Goal: Use online tool/utility: Utilize a website feature to perform a specific function

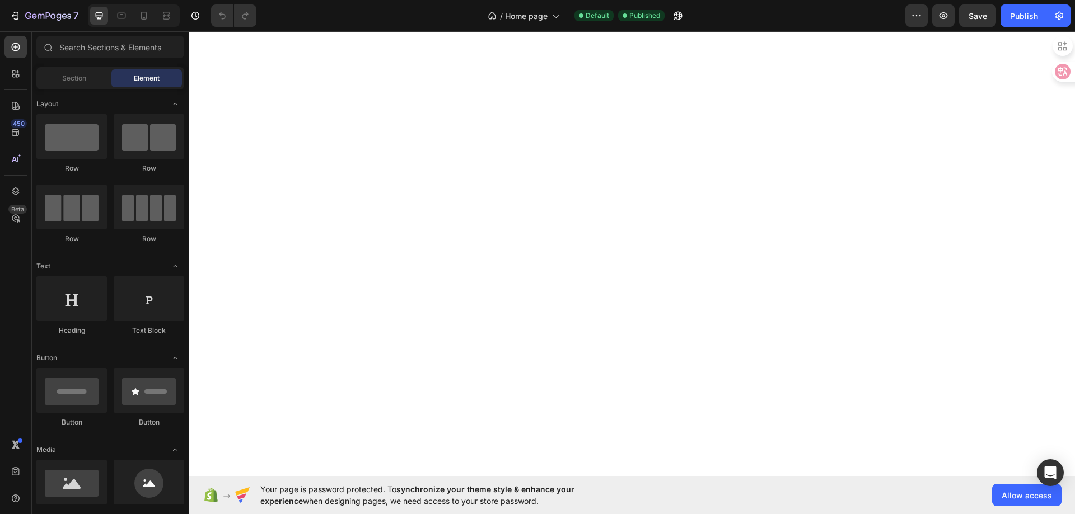
select select "ENG"
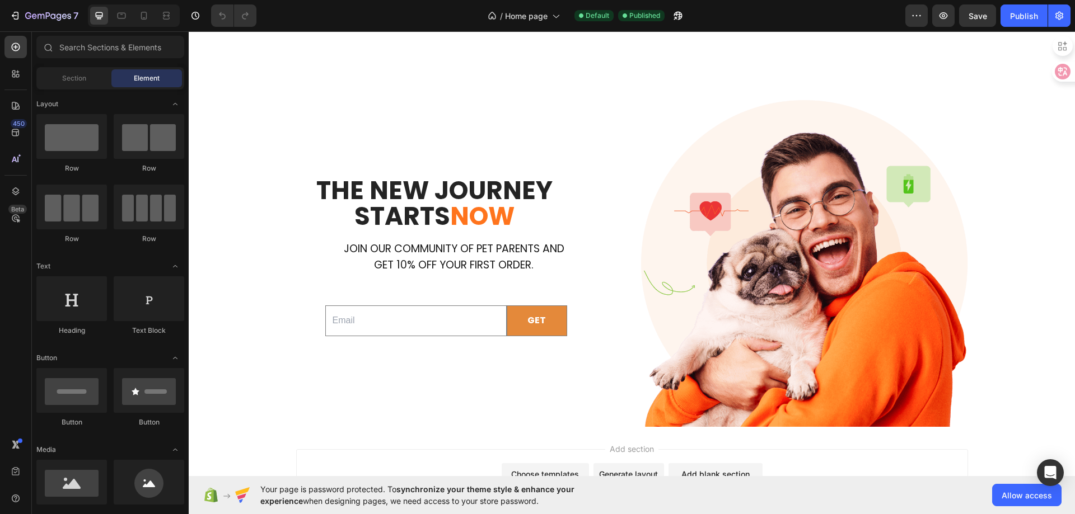
scroll to position [2503, 0]
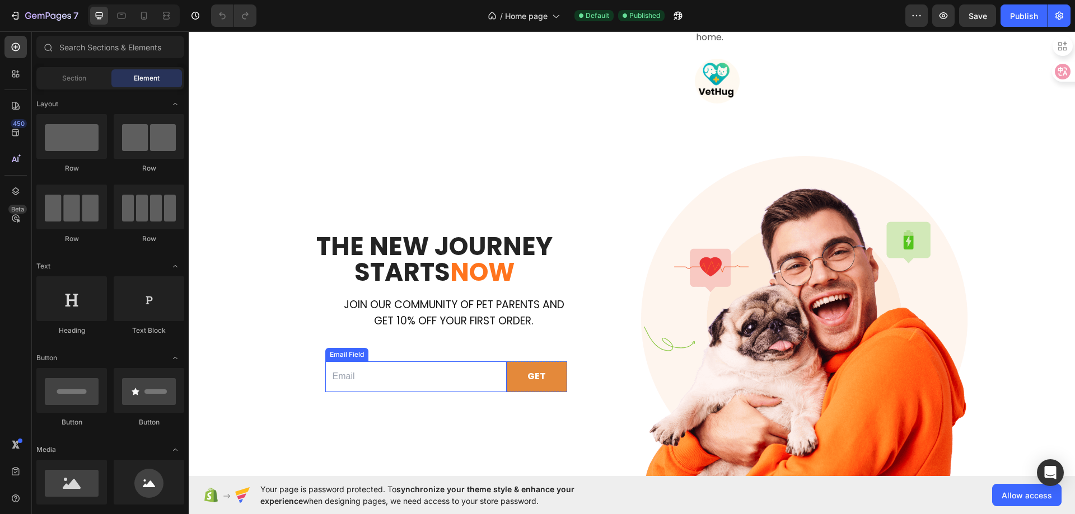
click at [440, 390] on input "email" at bounding box center [415, 377] width 181 height 31
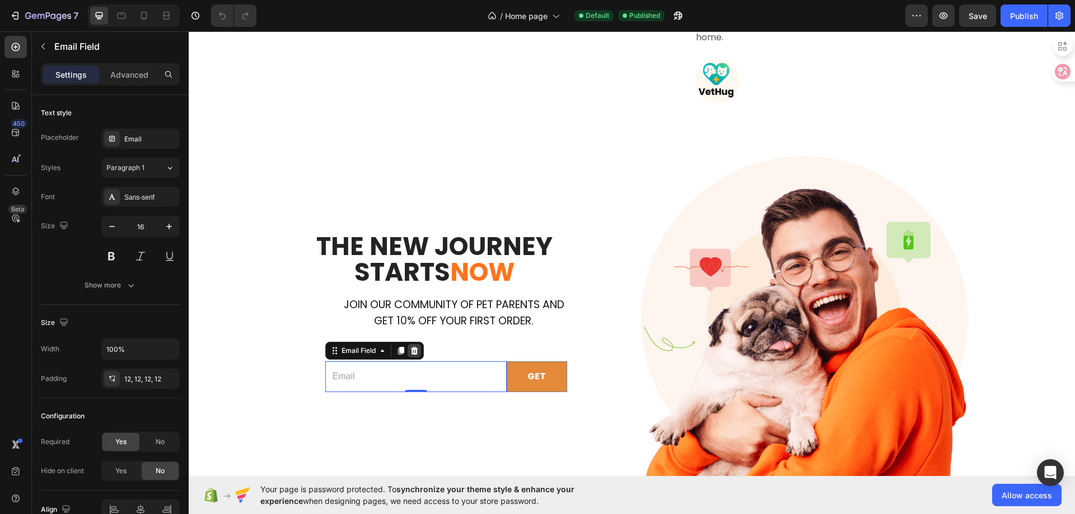
click at [408, 356] on div at bounding box center [413, 350] width 13 height 13
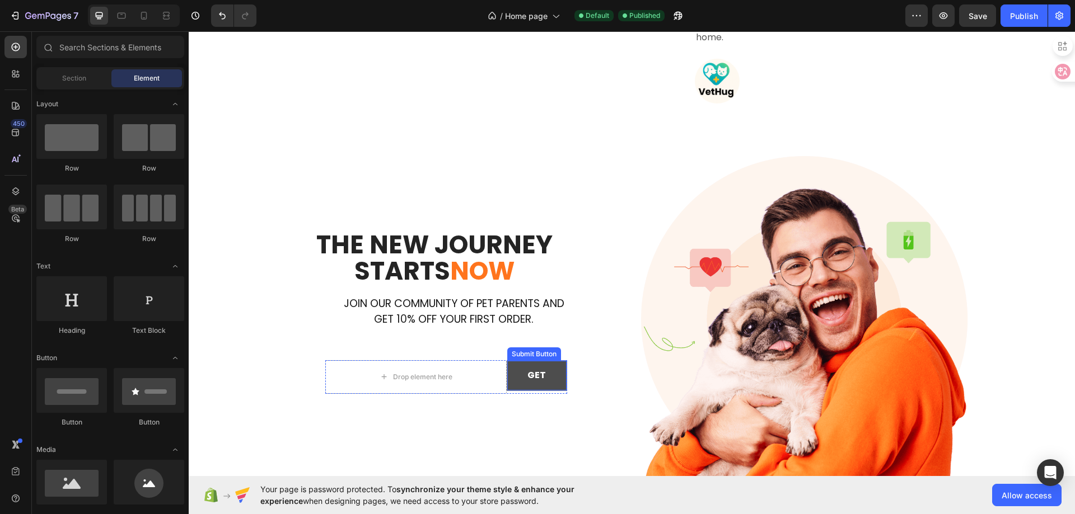
click at [518, 378] on button "GET" at bounding box center [536, 376] width 59 height 30
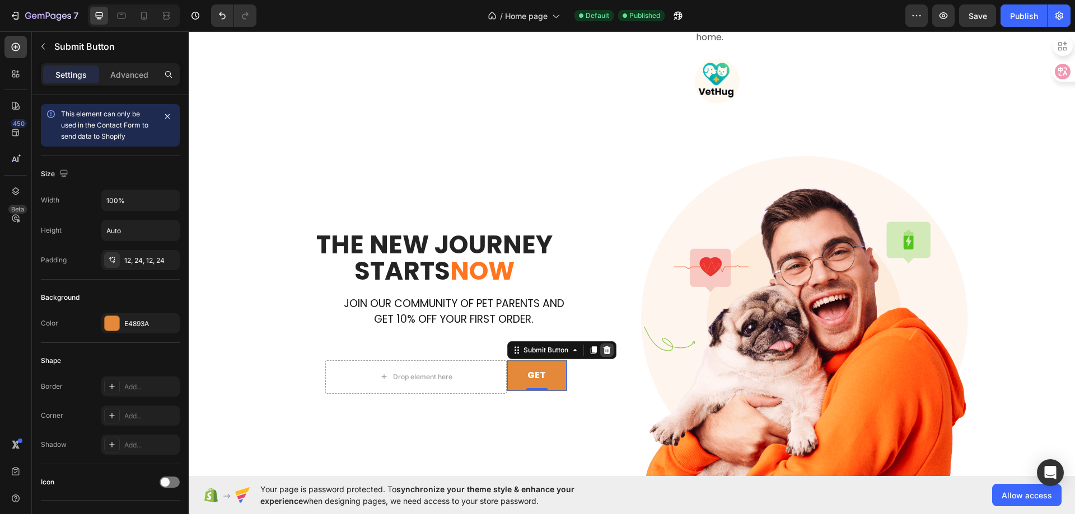
click at [603, 353] on icon at bounding box center [606, 350] width 7 height 8
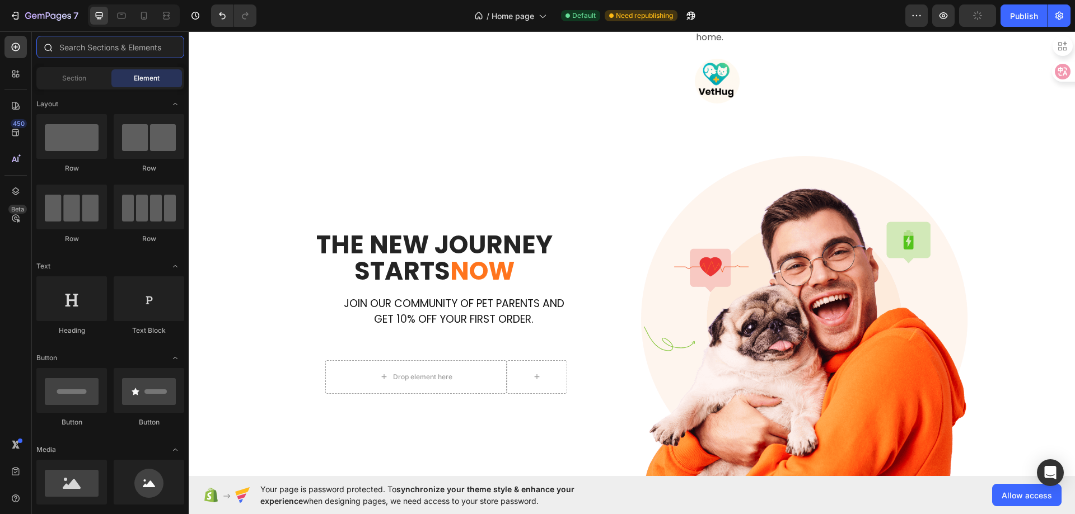
click at [112, 52] on input "text" at bounding box center [110, 47] width 148 height 22
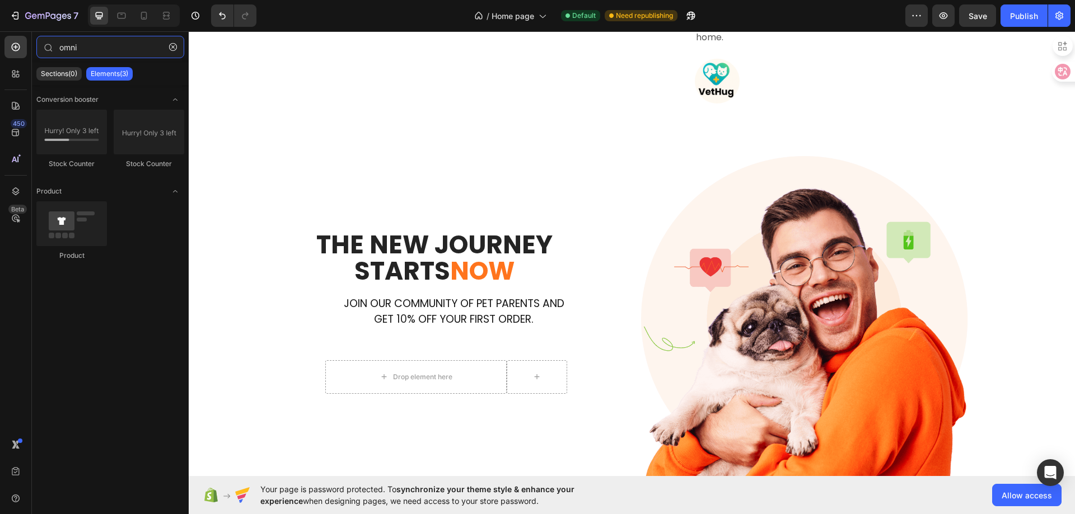
type input "omni"
click at [172, 45] on icon "button" at bounding box center [173, 47] width 8 height 8
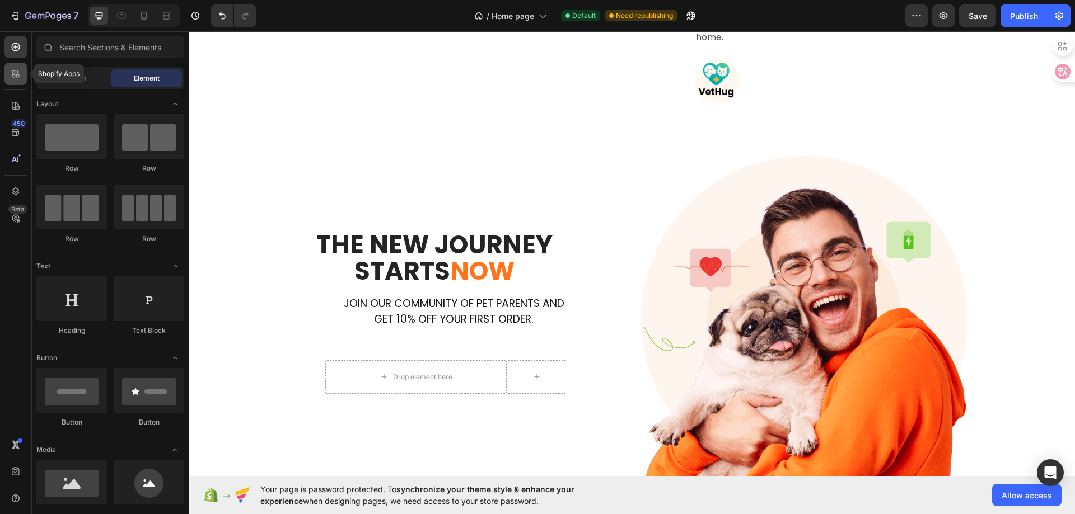
click at [17, 75] on icon at bounding box center [17, 75] width 3 height 3
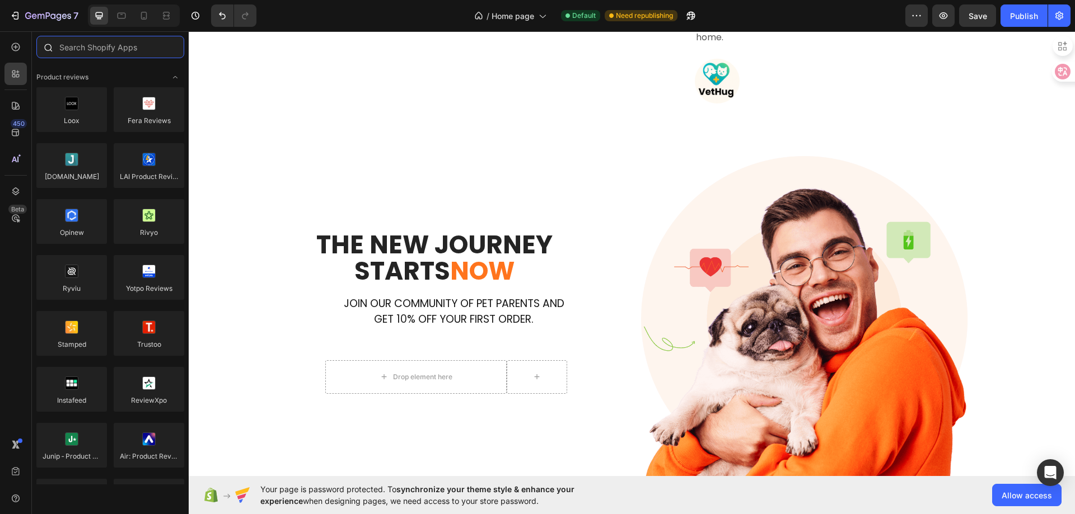
click at [105, 53] on input "text" at bounding box center [110, 47] width 148 height 22
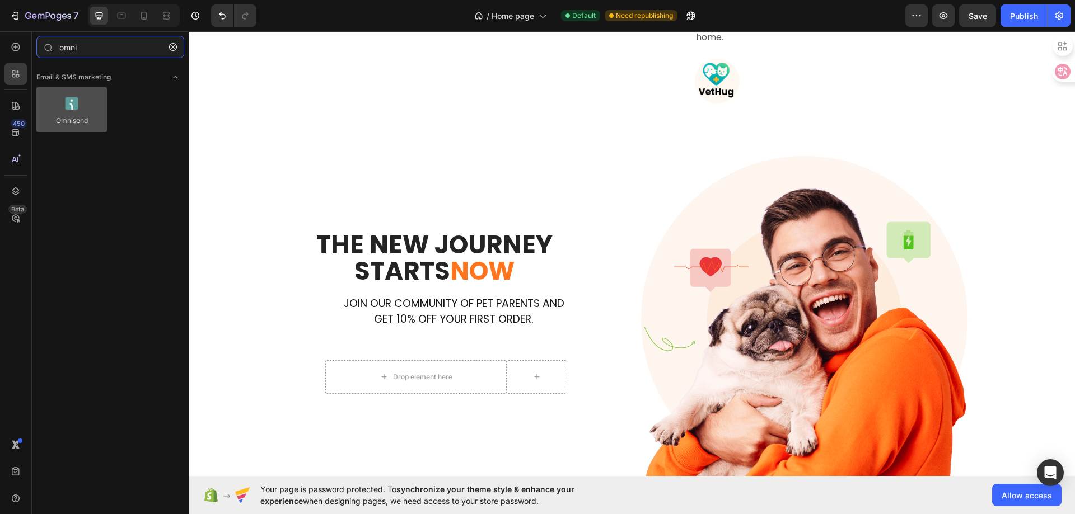
type input "omni"
click at [56, 106] on div at bounding box center [71, 109] width 71 height 45
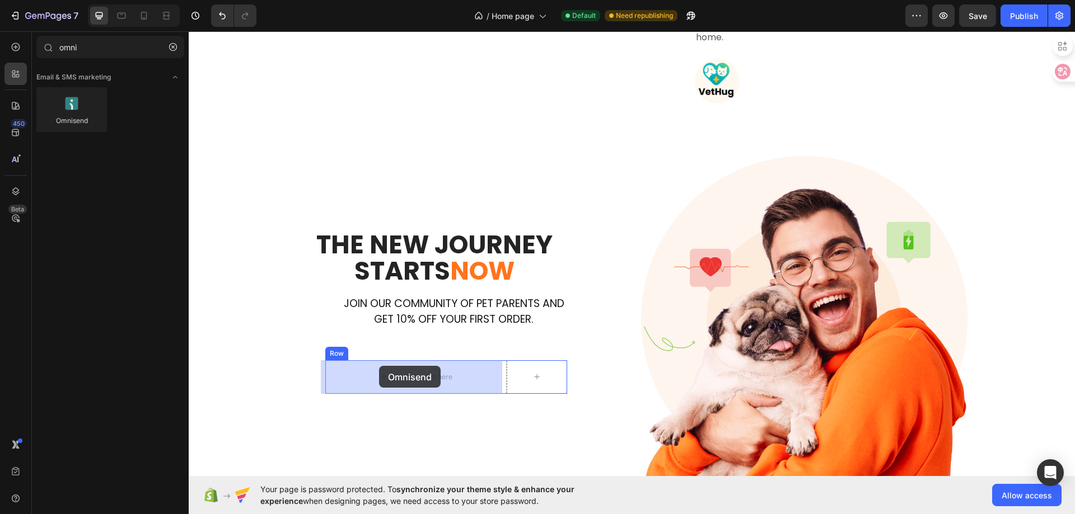
drag, startPoint x: 245, startPoint y: 137, endPoint x: 379, endPoint y: 366, distance: 265.4
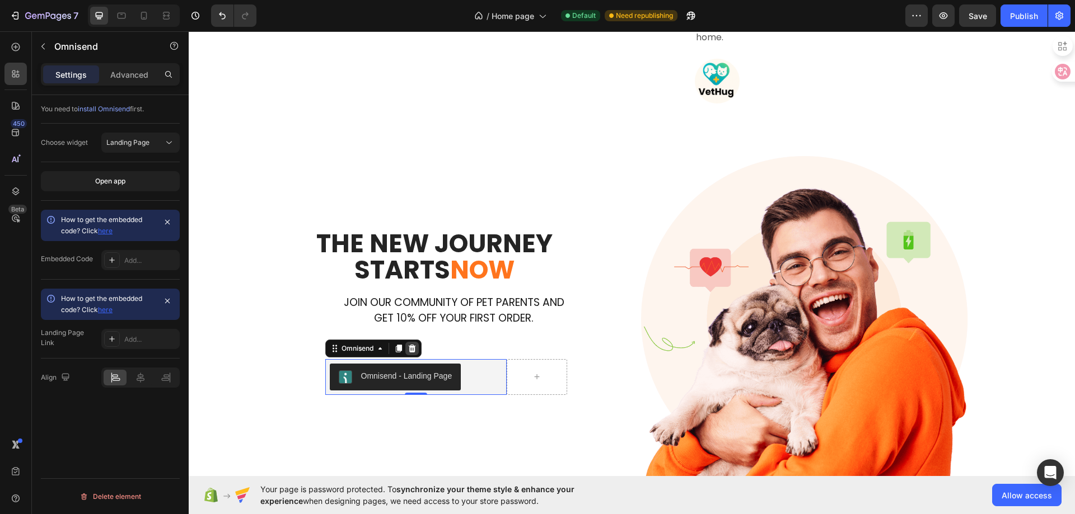
click at [412, 345] on icon at bounding box center [411, 348] width 9 height 9
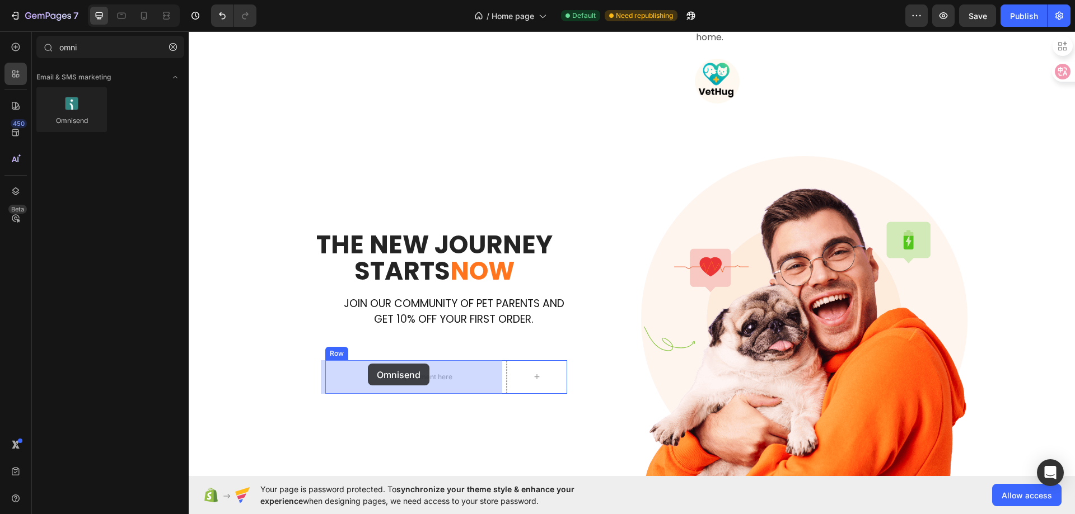
drag, startPoint x: 269, startPoint y: 147, endPoint x: 368, endPoint y: 364, distance: 238.7
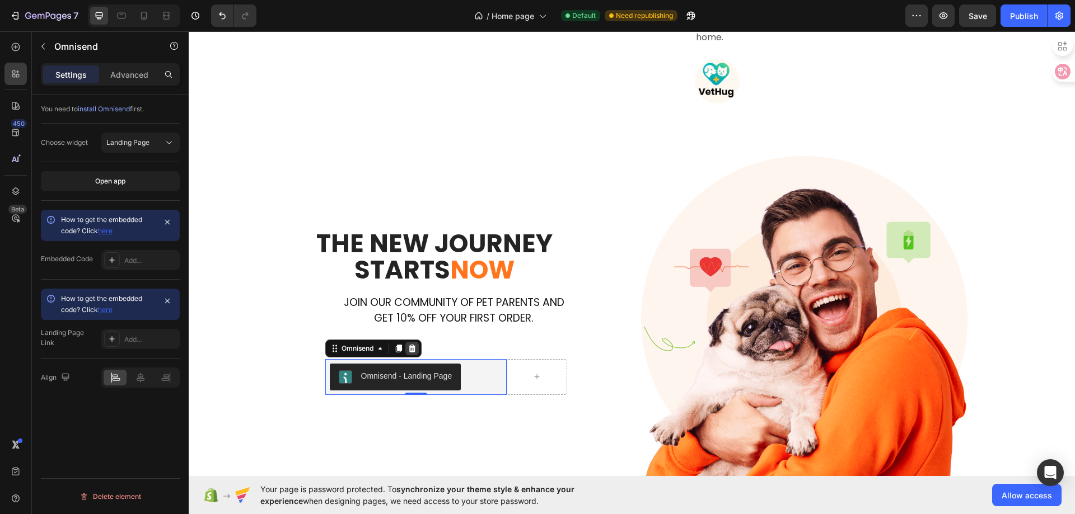
click at [412, 352] on icon at bounding box center [411, 348] width 9 height 9
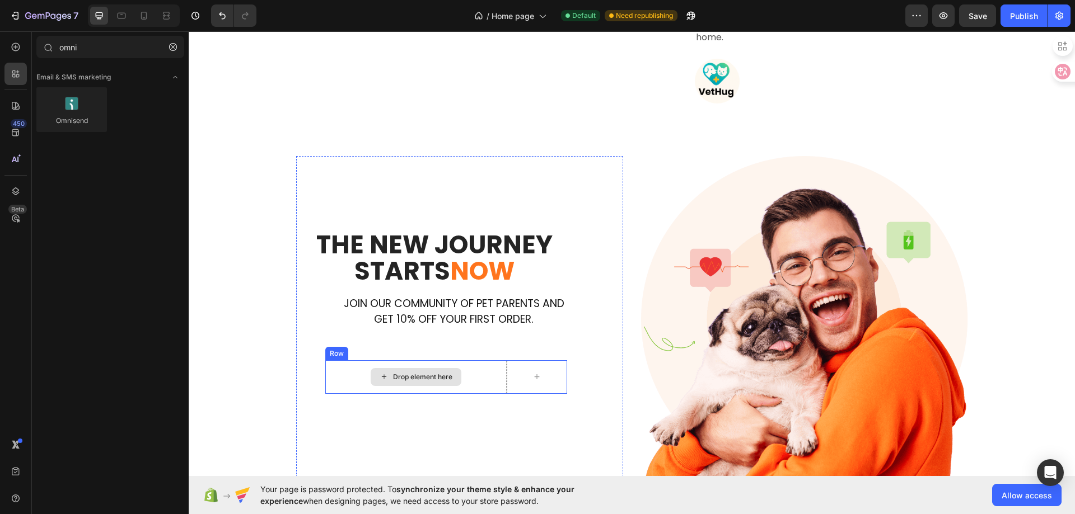
click at [452, 387] on div "Drop element here" at bounding box center [415, 377] width 181 height 34
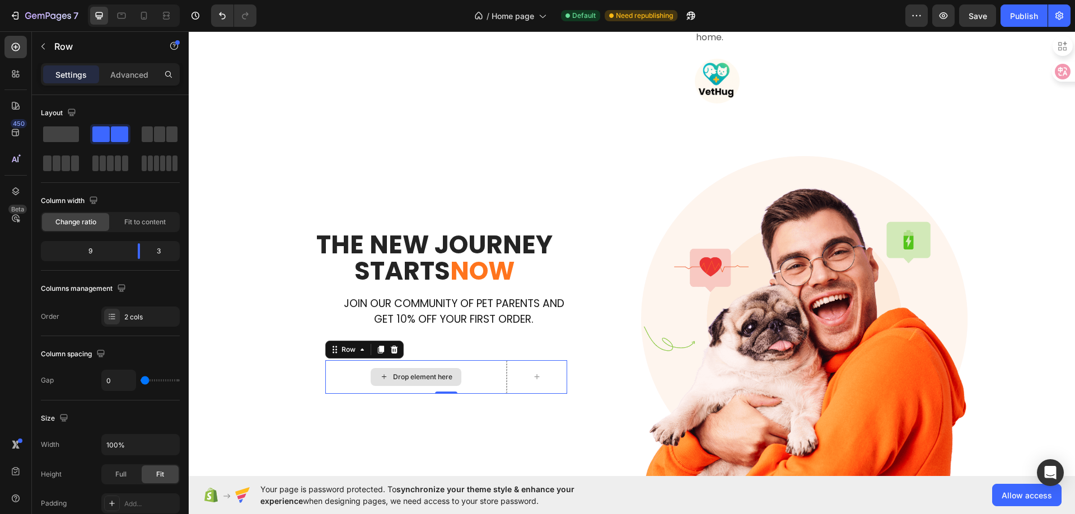
click at [500, 368] on div "Drop element here" at bounding box center [415, 377] width 181 height 34
click at [69, 138] on span at bounding box center [61, 134] width 36 height 16
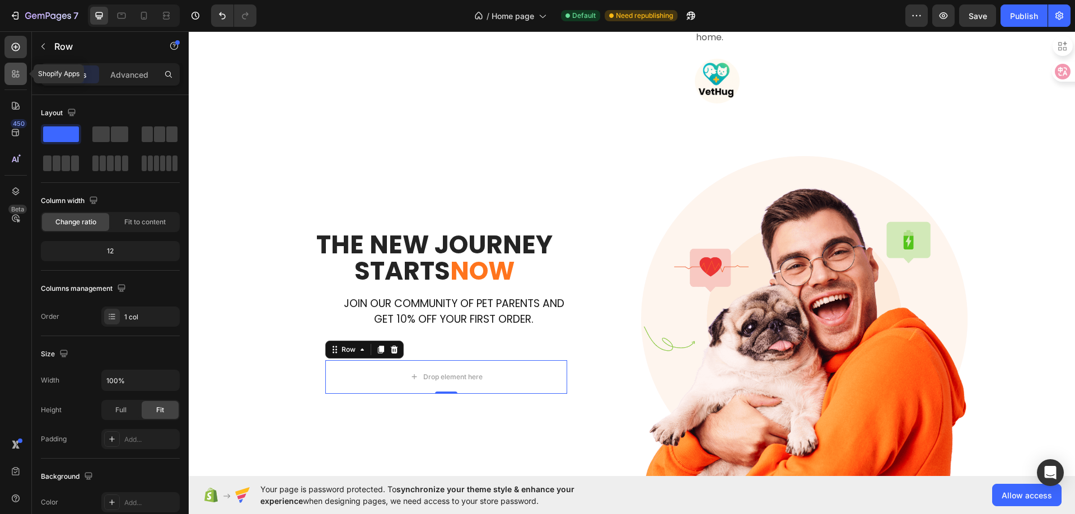
click at [16, 75] on icon at bounding box center [15, 73] width 11 height 11
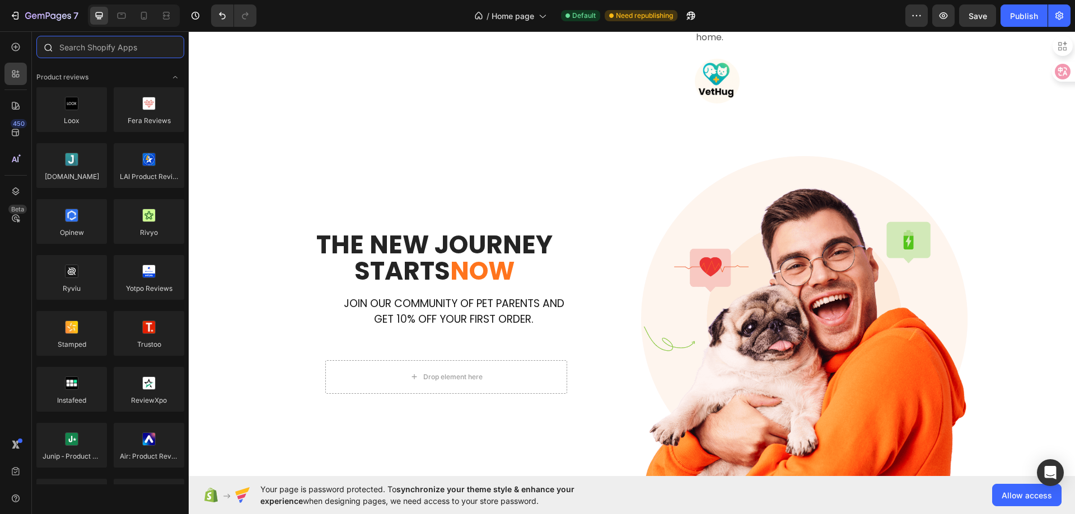
click at [81, 53] on input "text" at bounding box center [110, 47] width 148 height 22
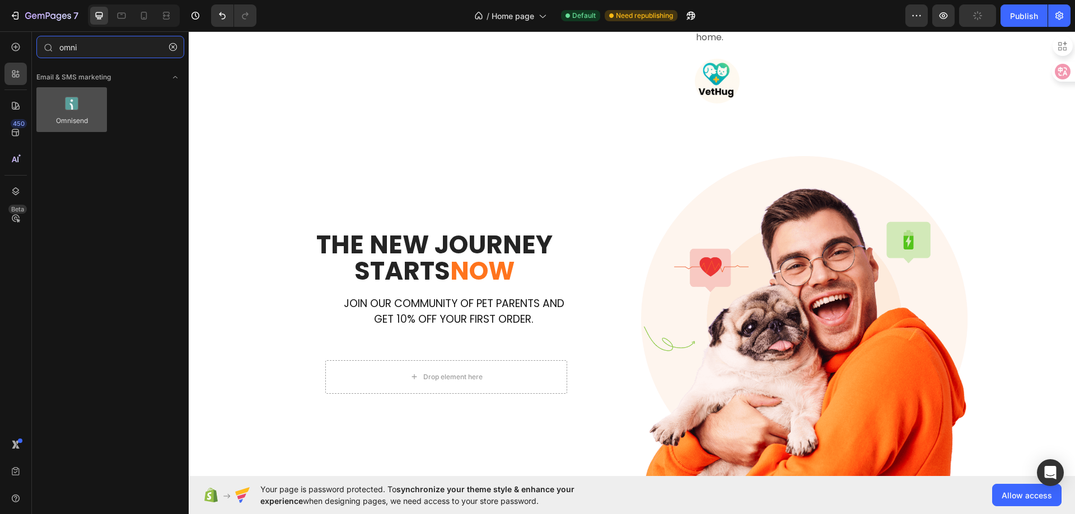
type input "omni"
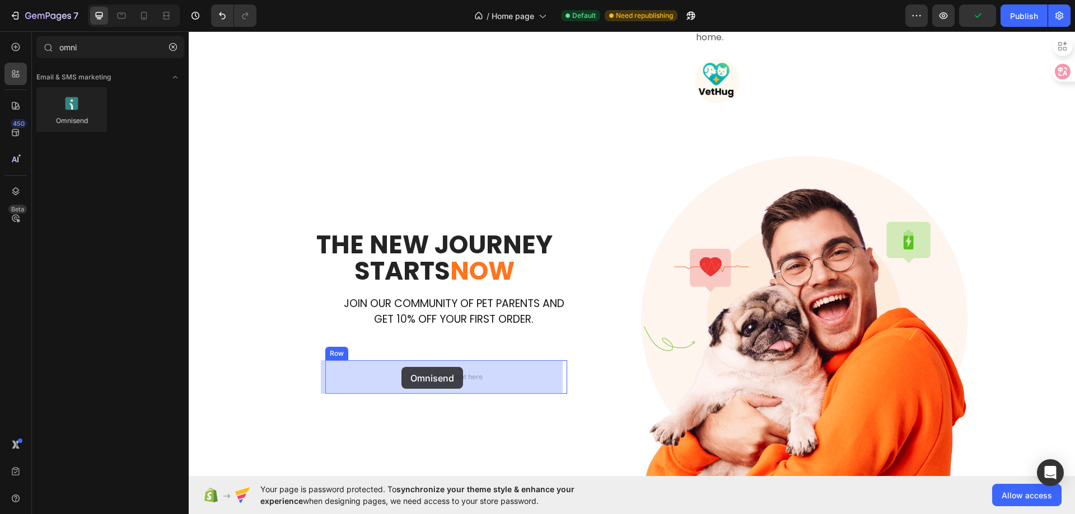
drag, startPoint x: 257, startPoint y: 134, endPoint x: 401, endPoint y: 367, distance: 273.7
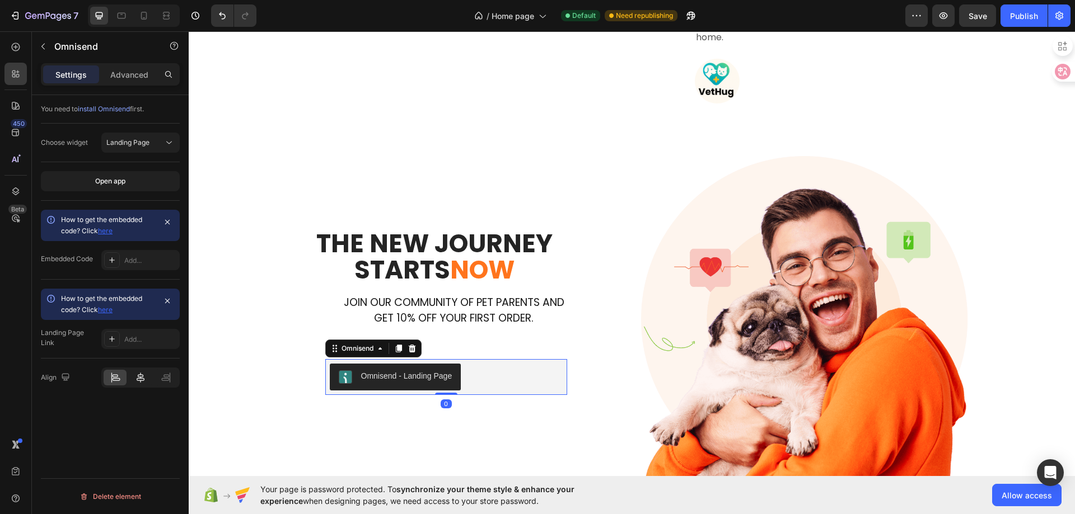
click at [132, 378] on div at bounding box center [140, 378] width 23 height 16
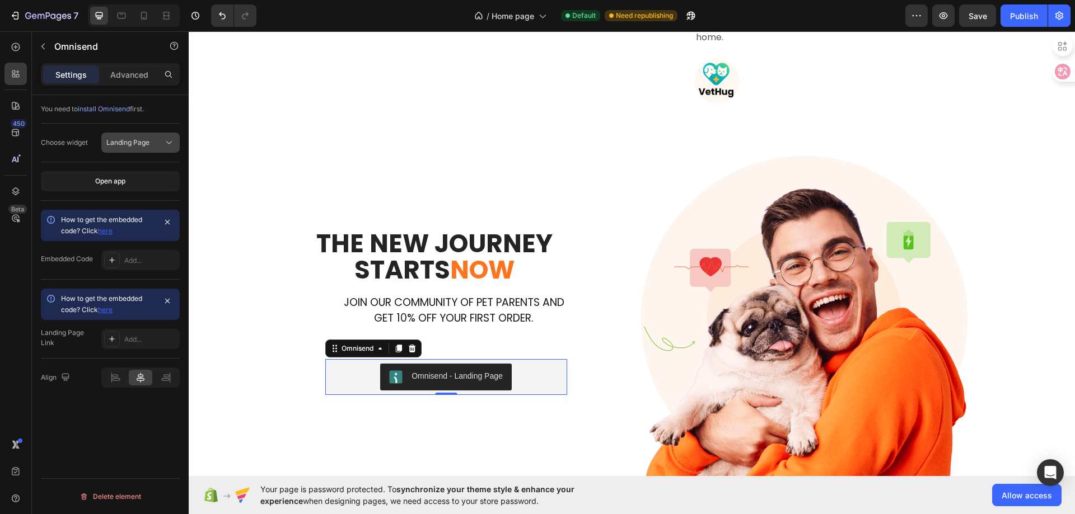
click at [137, 137] on button "Landing Page" at bounding box center [140, 143] width 78 height 20
click at [139, 185] on div "Embedded" at bounding box center [129, 191] width 92 height 21
click at [165, 223] on icon "button" at bounding box center [167, 222] width 9 height 9
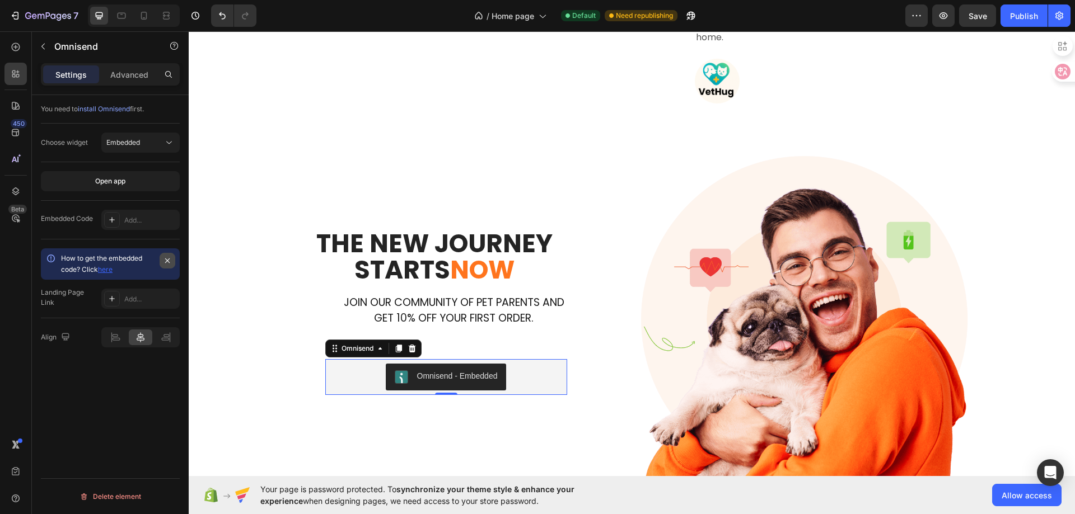
click at [163, 257] on icon "button" at bounding box center [167, 260] width 9 height 9
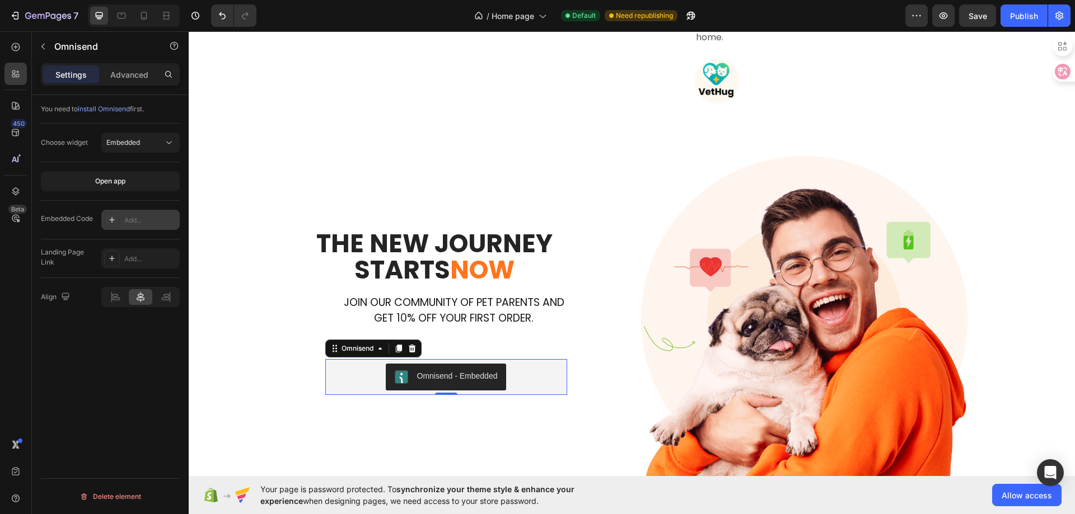
click at [136, 217] on div "Add..." at bounding box center [150, 220] width 53 height 10
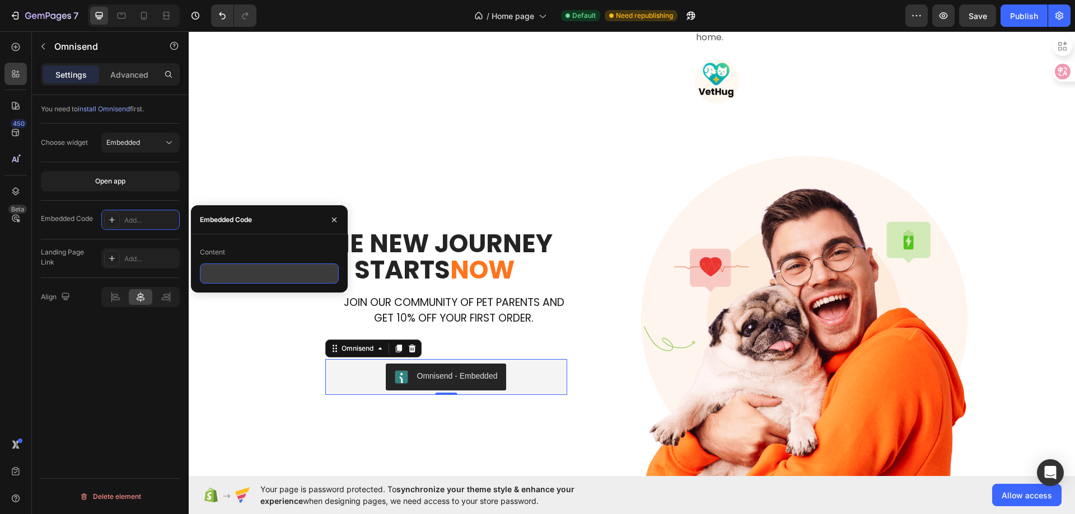
click at [223, 268] on input "text" at bounding box center [269, 274] width 139 height 20
paste input "<div id="omnisend-embedded-v2-68b000b7c2412e3202a86f75"></div>"
type input "<div id="omnisend-embedded-v2-68b000b7c2412e3202a86f75"></div>"
click at [149, 368] on div "You need to install Omnisend first. Choose widget Embedded Open app Embedded Co…" at bounding box center [110, 320] width 157 height 451
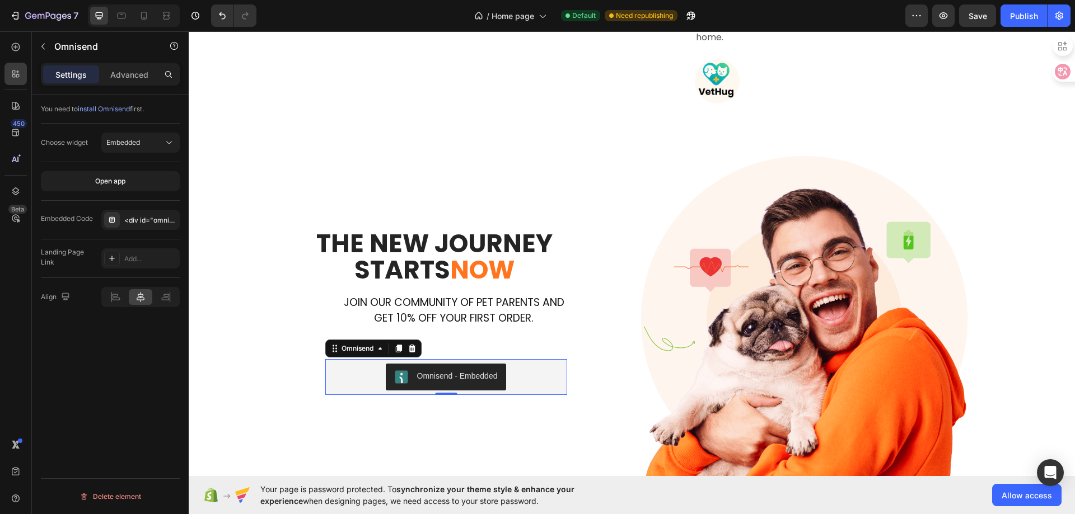
scroll to position [0, 0]
click at [980, 20] on span "Save" at bounding box center [977, 16] width 18 height 10
click at [1044, 17] on button "Publish" at bounding box center [1023, 15] width 47 height 22
click at [947, 16] on icon "button" at bounding box center [943, 15] width 8 height 7
